Goal: Task Accomplishment & Management: Complete application form

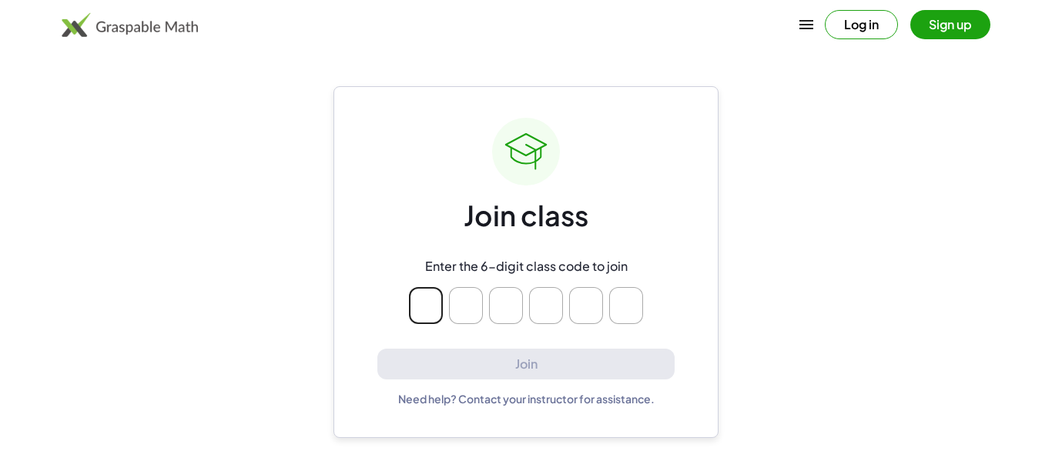
type input "*"
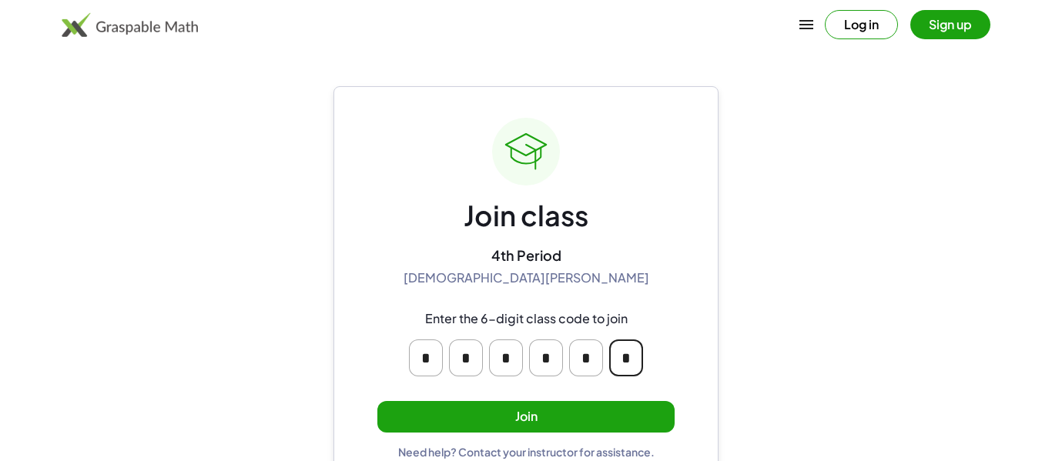
type input "*"
click at [513, 408] on button "Join" at bounding box center [525, 417] width 297 height 32
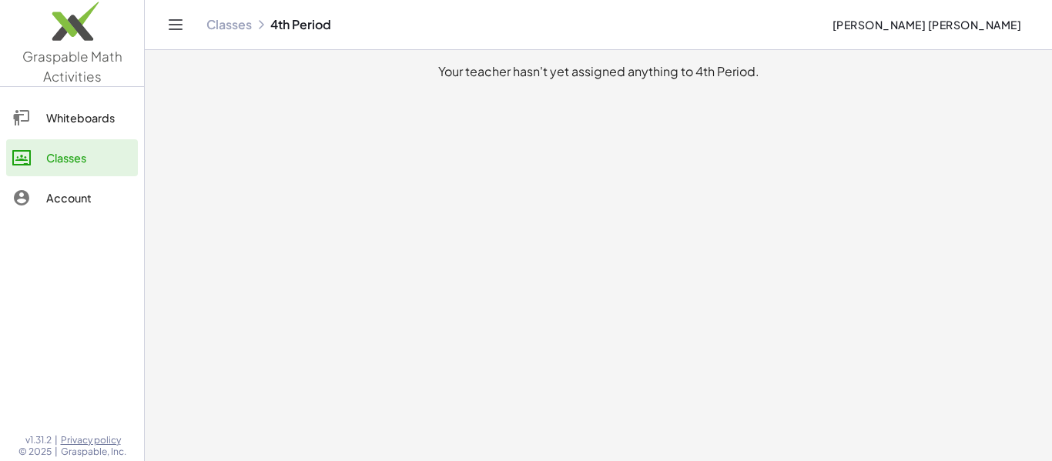
click at [86, 206] on div "Account" at bounding box center [89, 198] width 86 height 18
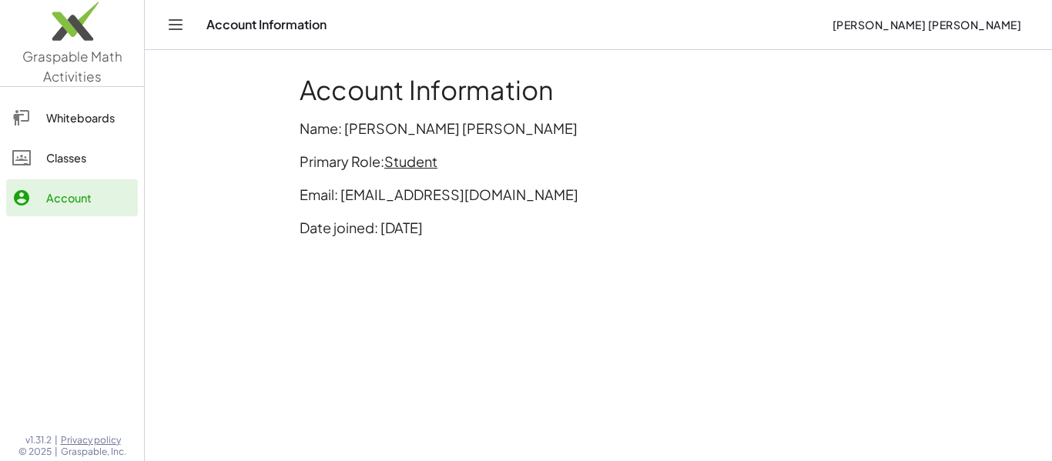
click at [47, 116] on div "Whiteboards" at bounding box center [89, 118] width 86 height 18
